Goal: Task Accomplishment & Management: Manage account settings

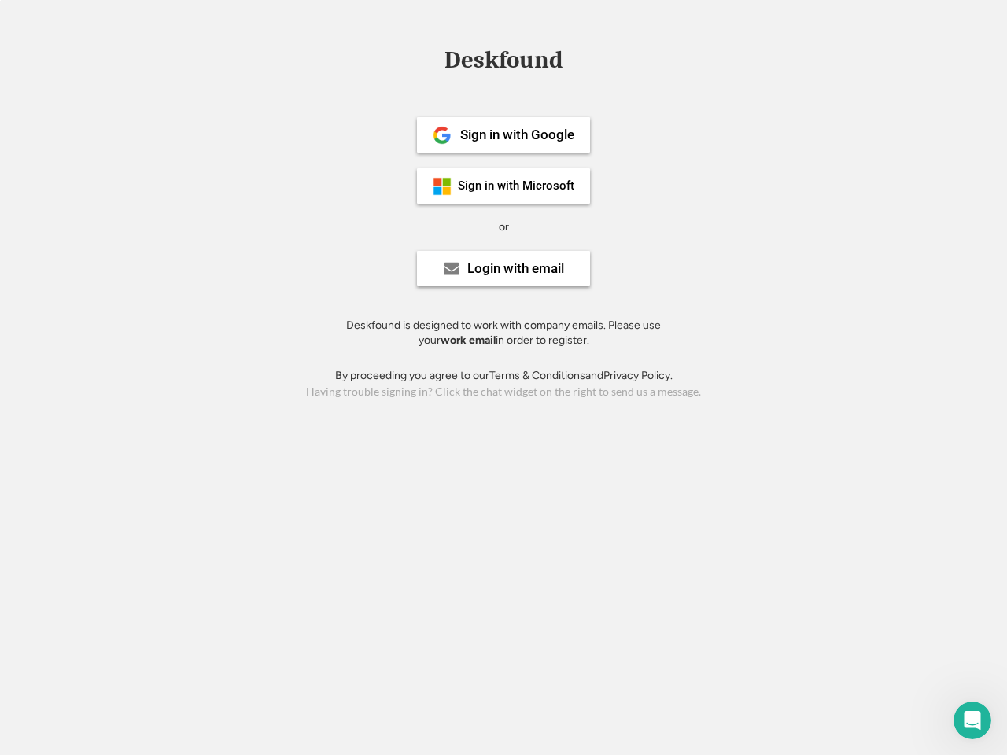
click at [503, 225] on div "or" at bounding box center [504, 227] width 10 height 16
click at [503, 63] on div "Deskfound" at bounding box center [503, 60] width 134 height 24
click at [430, 59] on div "Deskfound" at bounding box center [503, 63] width 1007 height 30
click at [503, 63] on div "Deskfound" at bounding box center [503, 60] width 134 height 24
click at [503, 226] on div "or" at bounding box center [504, 227] width 10 height 16
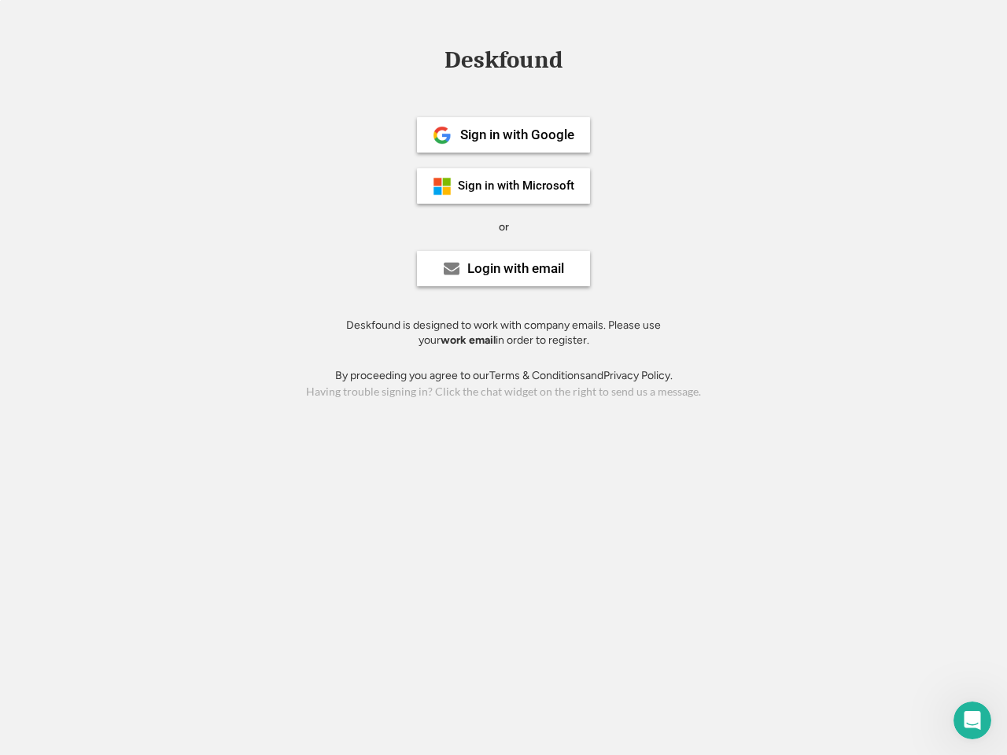
click at [503, 134] on div "Sign in with Google" at bounding box center [517, 134] width 114 height 13
click at [517, 134] on div "Sign in with Google" at bounding box center [517, 134] width 114 height 13
click at [442, 135] on img at bounding box center [442, 135] width 19 height 19
click at [503, 186] on div "Sign in with Microsoft" at bounding box center [516, 186] width 116 height 12
click at [517, 186] on div "Sign in with Microsoft" at bounding box center [516, 186] width 116 height 12
